Goal: Information Seeking & Learning: Learn about a topic

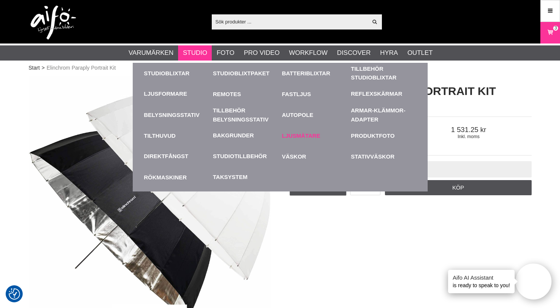
click at [301, 134] on link "Ljusmätare" at bounding box center [314, 135] width 65 height 21
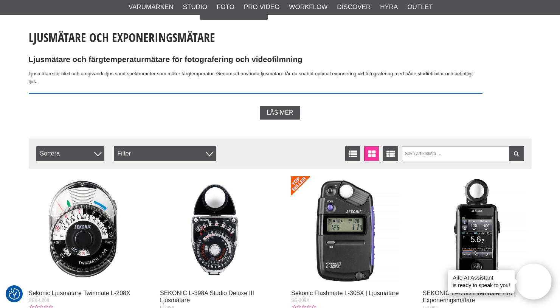
scroll to position [168, 0]
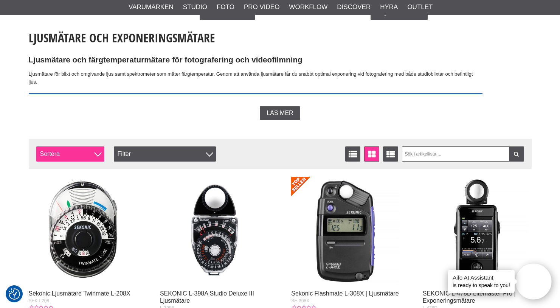
click at [98, 151] on div at bounding box center [98, 153] width 8 height 8
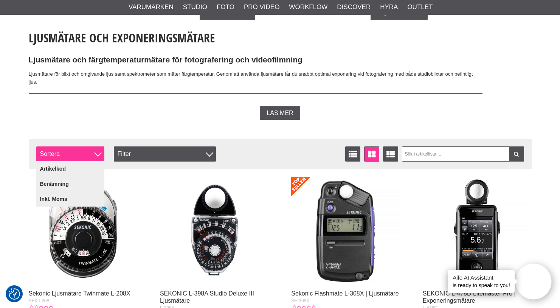
click at [98, 151] on div at bounding box center [98, 153] width 8 height 8
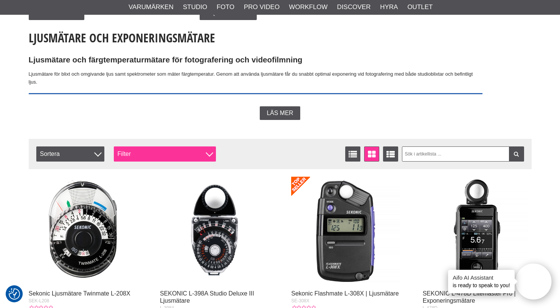
click at [208, 150] on div at bounding box center [210, 153] width 8 height 8
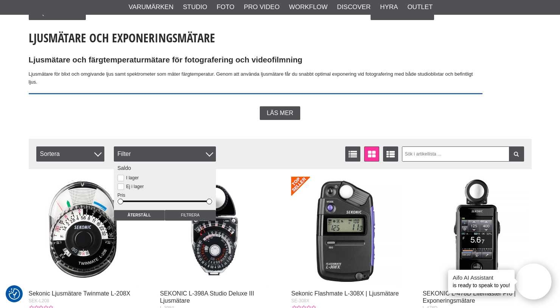
click at [209, 104] on div "Ljusmätare och Exponeringsmätare Ljusmätare och färgtemperaturmätare för fotogr…" at bounding box center [280, 75] width 503 height 90
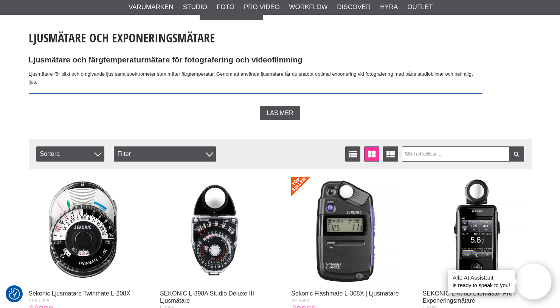
click at [209, 104] on div "Ljusmätare och Exponeringsmätare Ljusmätare och färgtemperaturmätare för fotogr…" at bounding box center [280, 75] width 503 height 90
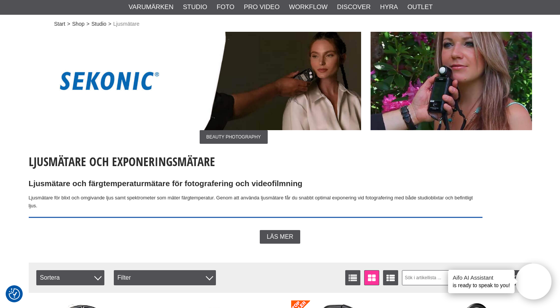
scroll to position [44, 0]
click at [443, 97] on img at bounding box center [452, 81] width 162 height 98
click at [231, 136] on span "Beauty Photography" at bounding box center [234, 137] width 68 height 14
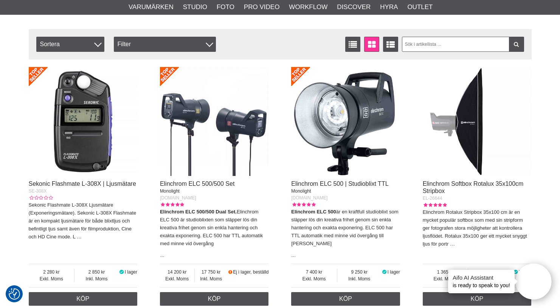
scroll to position [1800, 0]
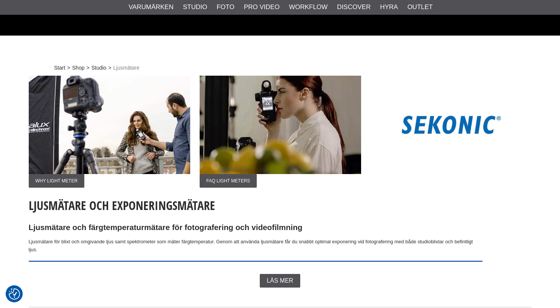
scroll to position [44, 0]
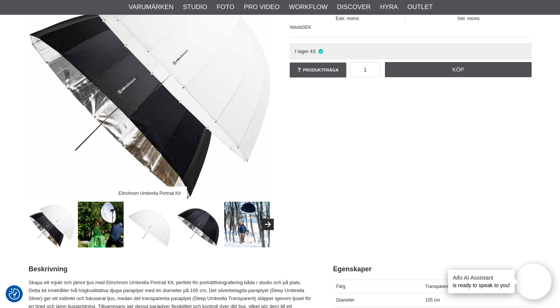
scroll to position [121, 0]
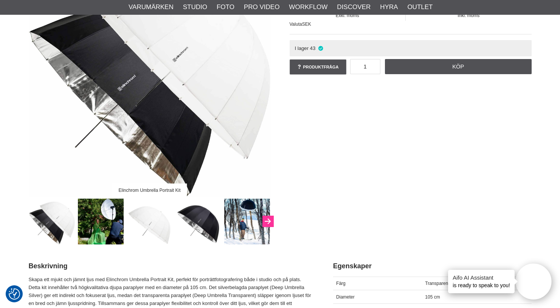
click at [267, 221] on icon "Next" at bounding box center [267, 221] width 9 height 7
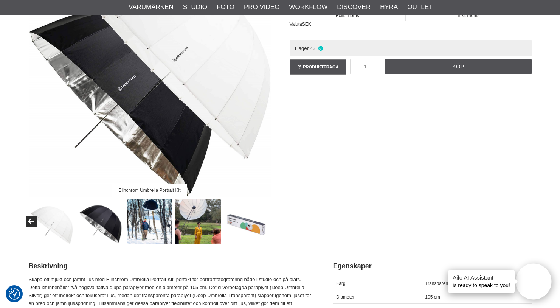
click at [250, 224] on img at bounding box center [247, 222] width 46 height 46
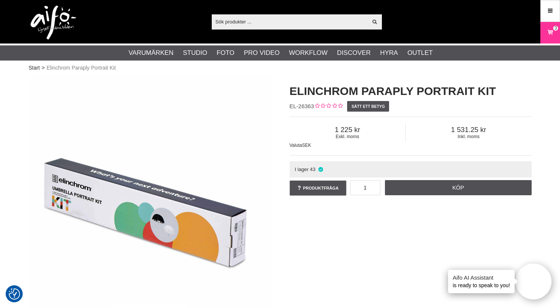
scroll to position [0, 0]
